Goal: Navigation & Orientation: Find specific page/section

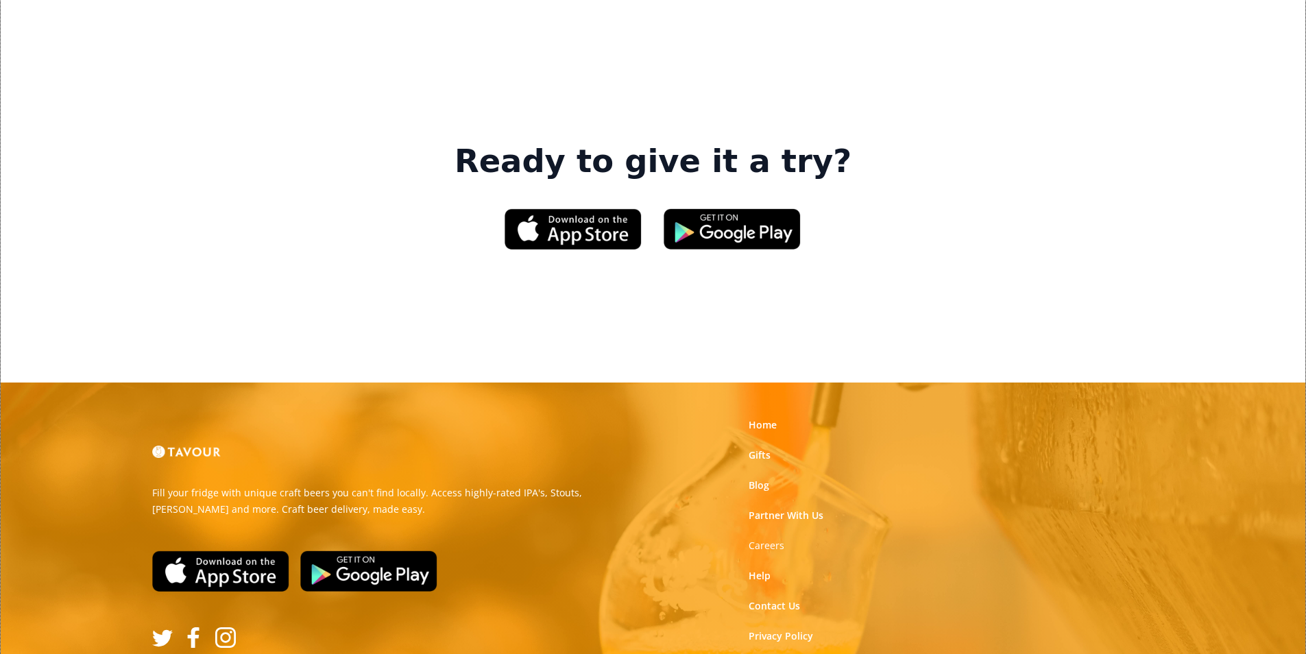
scroll to position [2075, 0]
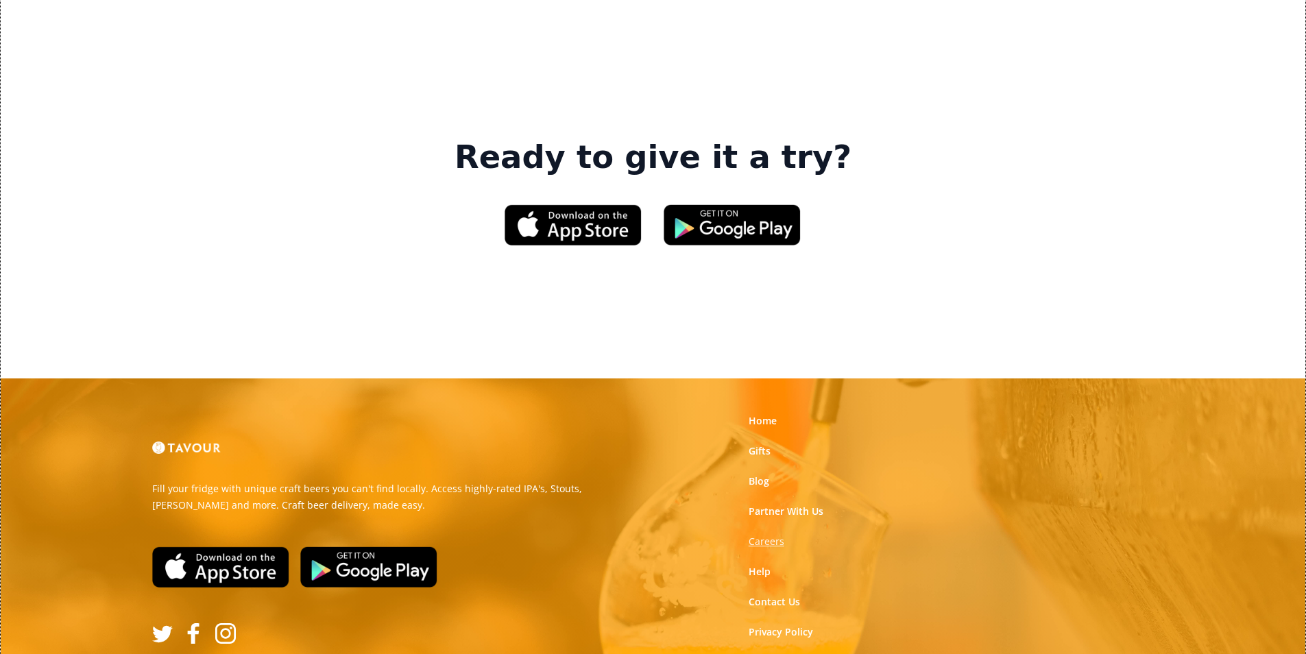
click at [758, 535] on strong "Careers" at bounding box center [767, 541] width 36 height 13
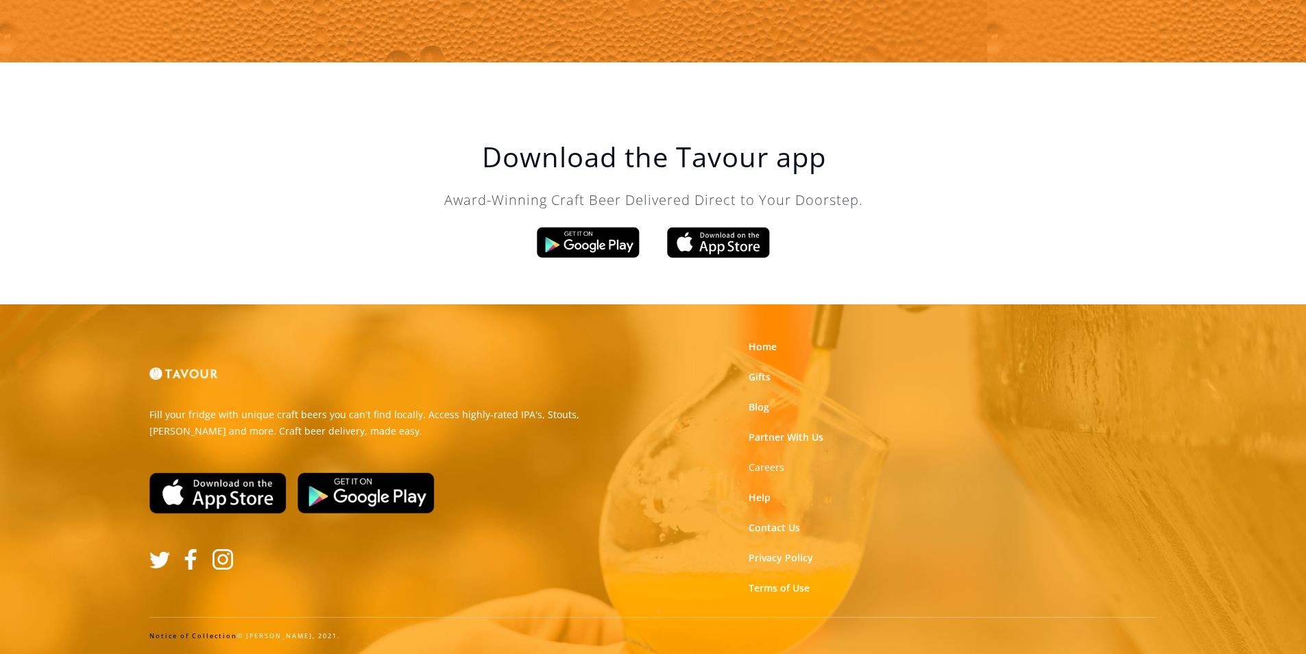
scroll to position [2325, 0]
click at [763, 467] on strong "Careers" at bounding box center [767, 467] width 36 height 13
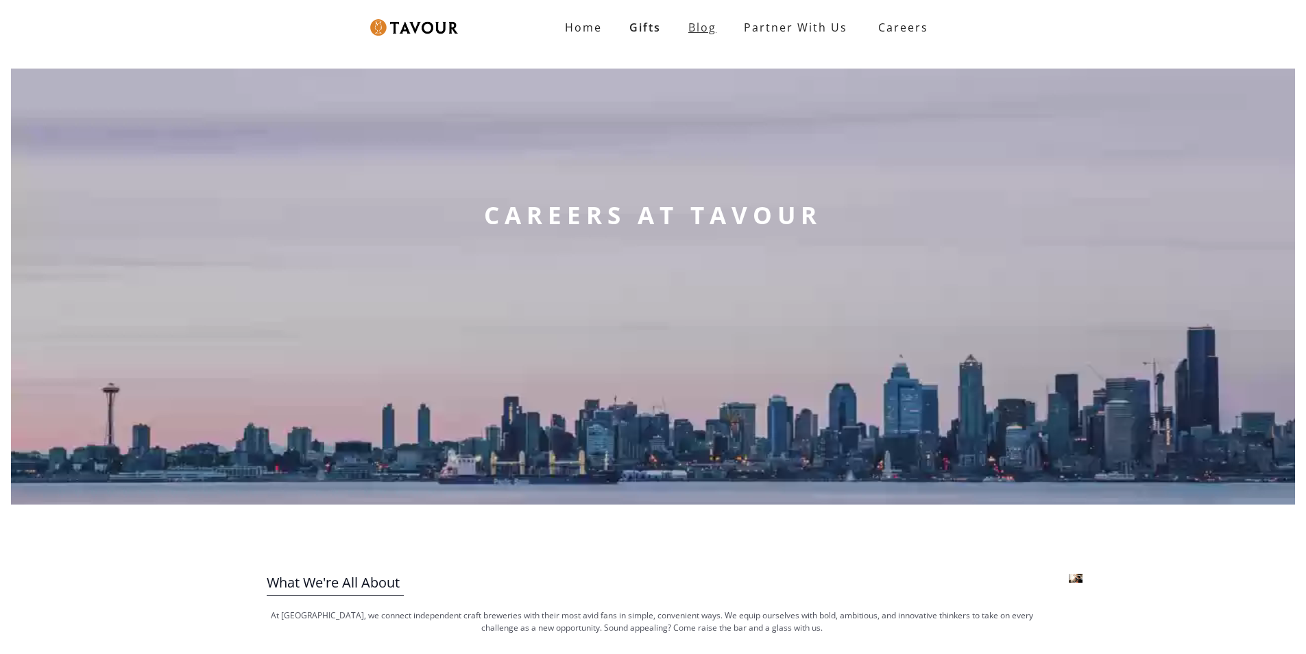
click at [654, 19] on link "Gifts" at bounding box center [645, 27] width 59 height 27
click at [716, 28] on link "Blog" at bounding box center [703, 27] width 56 height 27
